Goal: Task Accomplishment & Management: Manage account settings

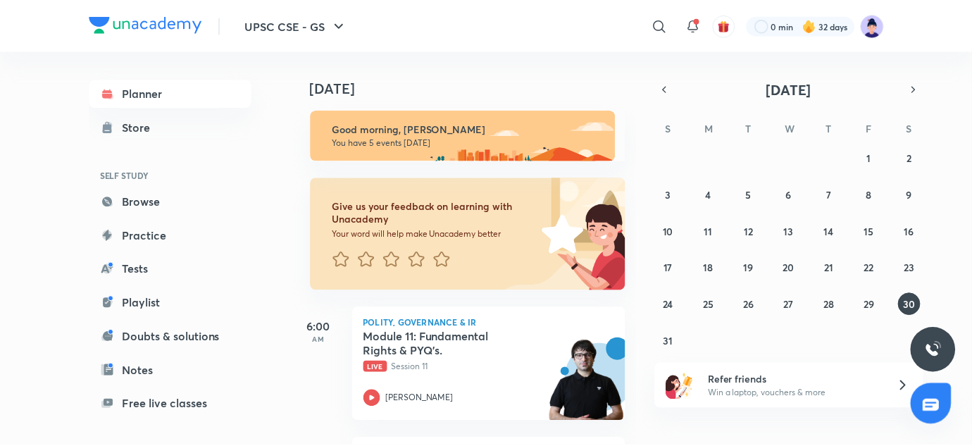
scroll to position [120, 0]
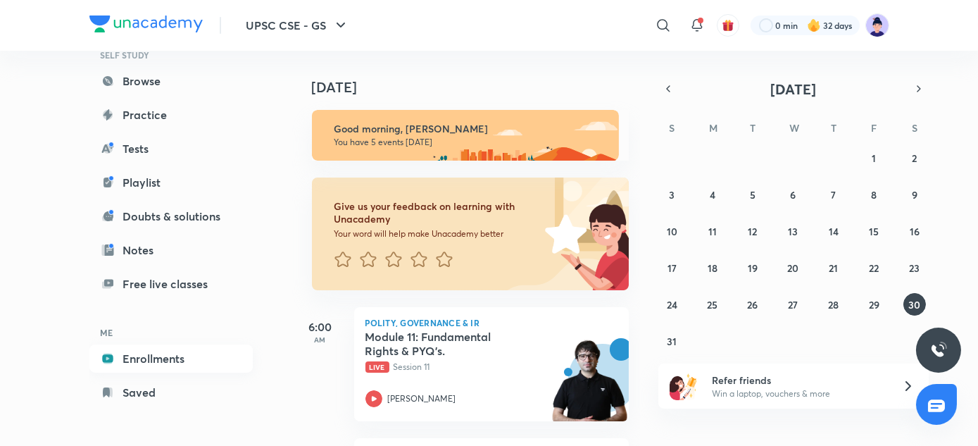
click at [165, 363] on link "Enrollments" at bounding box center [170, 358] width 163 height 28
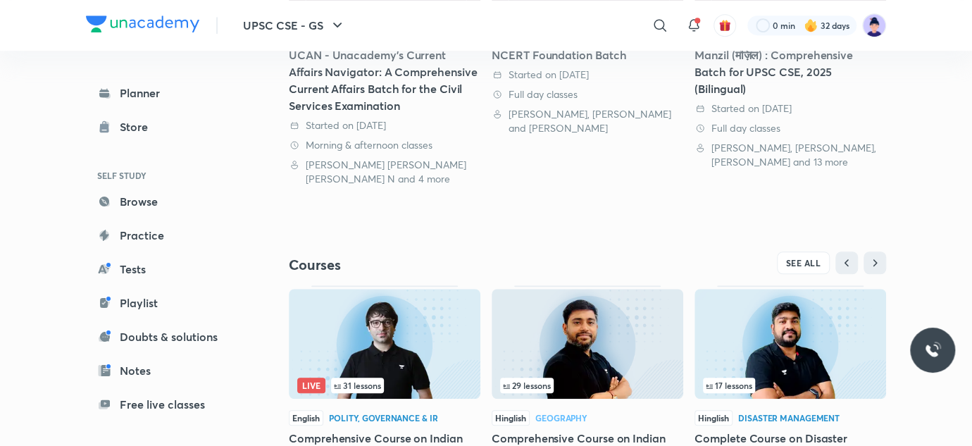
scroll to position [413, 0]
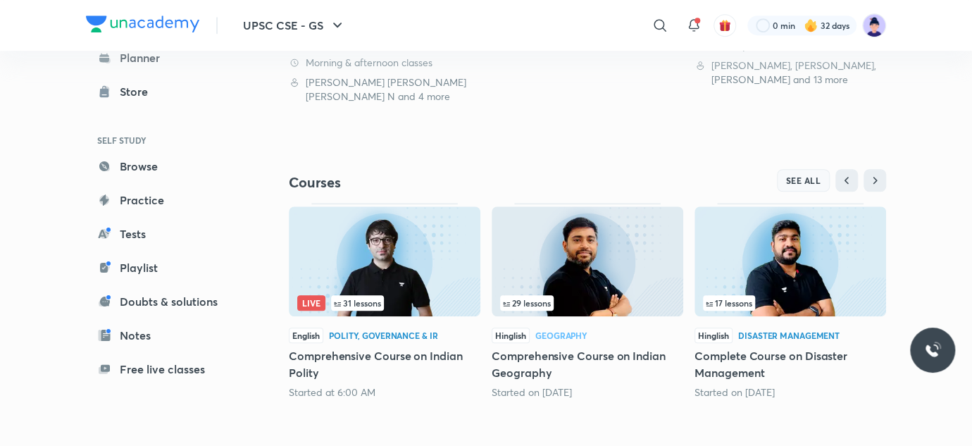
click at [795, 177] on span "SEE ALL" at bounding box center [803, 180] width 35 height 10
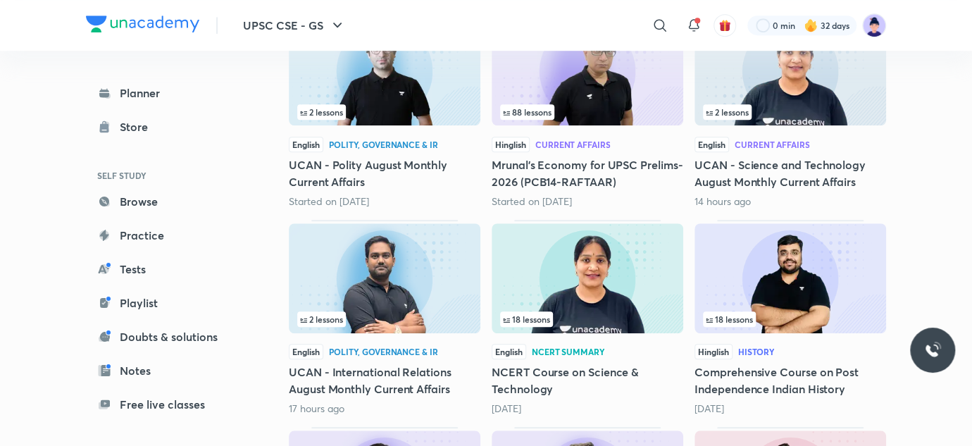
scroll to position [465, 0]
